Goal: Information Seeking & Learning: Learn about a topic

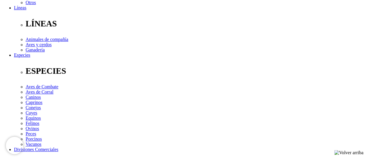
scroll to position [194, 0]
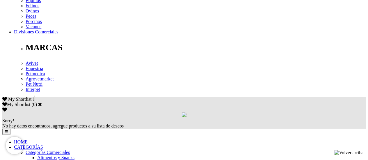
scroll to position [242, 0]
